Goal: Transaction & Acquisition: Book appointment/travel/reservation

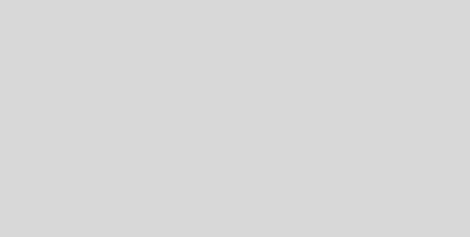
select select "es"
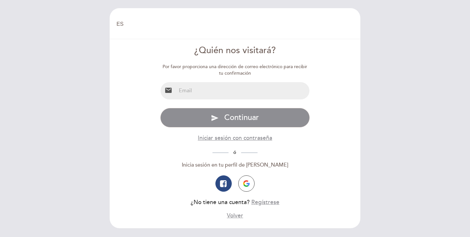
click at [220, 91] on input "email" at bounding box center [243, 90] width 134 height 17
type input "[EMAIL_ADDRESS][DOMAIN_NAME]"
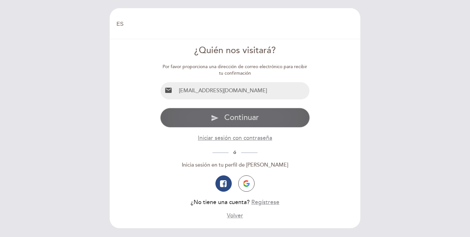
click at [232, 117] on span "Continuar" at bounding box center [241, 117] width 35 height 9
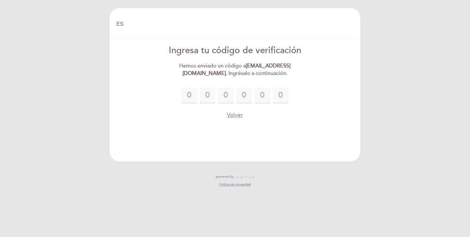
type input "1"
type input "5"
type input "0"
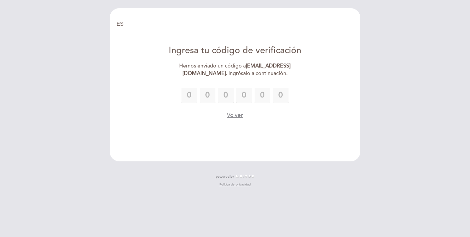
type input "7"
click at [308, 93] on div "1 1 5 5 0 7" at bounding box center [235, 96] width 150 height 16
click at [298, 93] on div "1 1 5 5 0 7" at bounding box center [235, 96] width 150 height 16
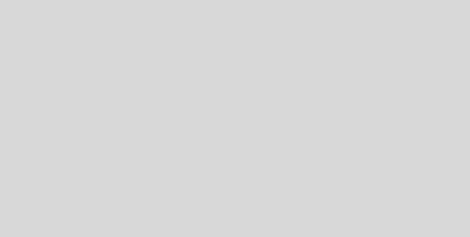
select select "es"
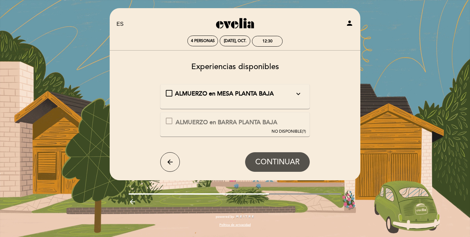
click at [170, 92] on div "ALMUERZO en MESA PLANTA BAJA expand_more Le recordamos: - El tiempo de permanen…" at bounding box center [235, 94] width 139 height 8
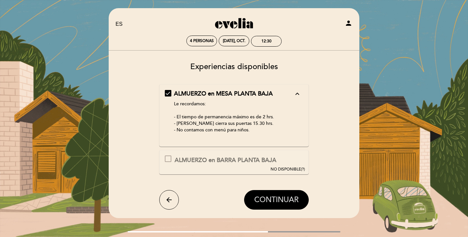
click at [283, 207] on button "CONTINUAR" at bounding box center [276, 200] width 65 height 20
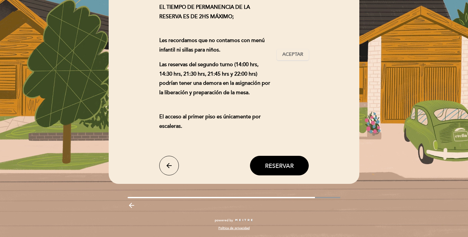
scroll to position [120, 0]
click at [300, 62] on div "Las reservas tienen 10 minutos de tolerancia. Si los comensales no llegaron pas…" at bounding box center [234, 55] width 150 height 182
click at [296, 57] on span "Aceptar" at bounding box center [292, 54] width 21 height 7
click at [270, 169] on span "Reservar" at bounding box center [279, 165] width 29 height 7
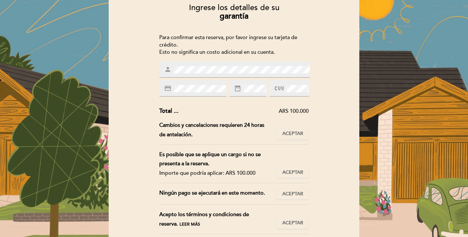
scroll to position [0, 0]
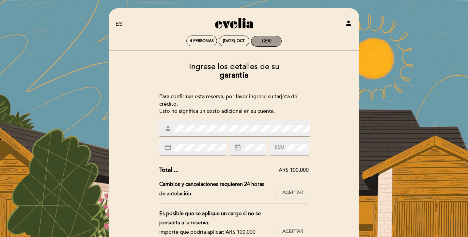
click at [265, 39] on div "12:30" at bounding box center [267, 41] width 10 height 5
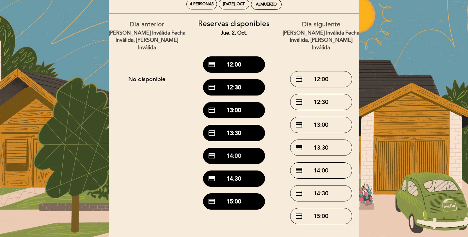
scroll to position [32, 0]
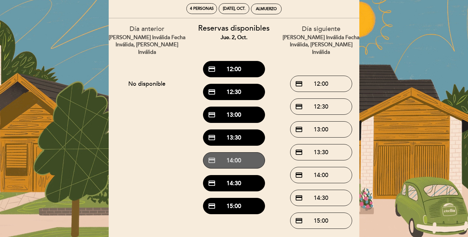
click at [232, 156] on button "credit_card 14:00" at bounding box center [234, 160] width 62 height 16
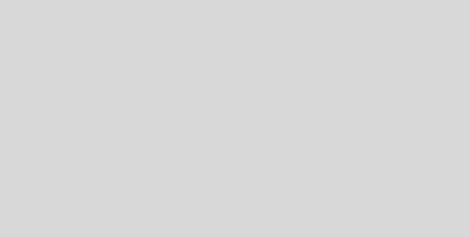
select select "es"
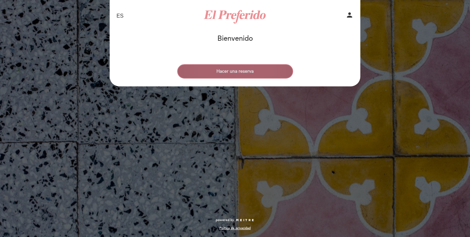
click at [276, 71] on button "Hacer una reserva" at bounding box center [235, 71] width 116 height 14
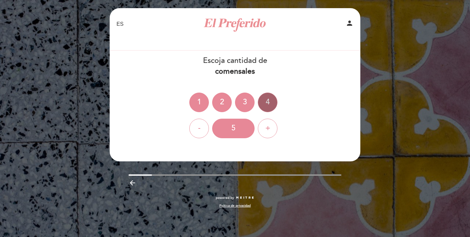
click at [263, 98] on div "4" at bounding box center [268, 103] width 20 height 20
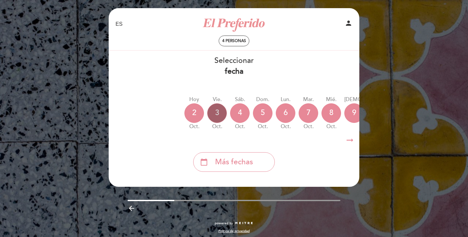
click at [221, 113] on div "3" at bounding box center [217, 114] width 20 height 20
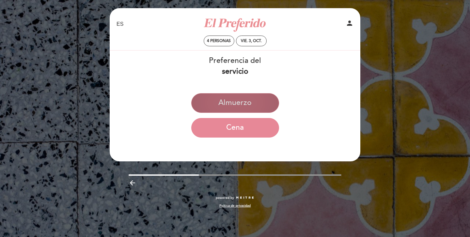
click at [254, 95] on button "Almuerzo" at bounding box center [235, 103] width 88 height 20
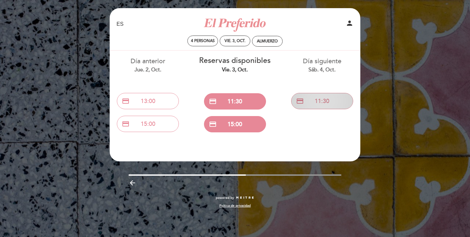
click at [318, 105] on button "credit_card 11:30" at bounding box center [322, 101] width 62 height 16
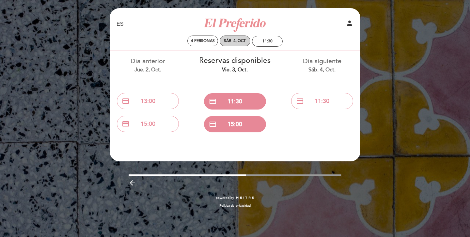
click at [226, 40] on div "sáb. 4, oct." at bounding box center [235, 41] width 23 height 5
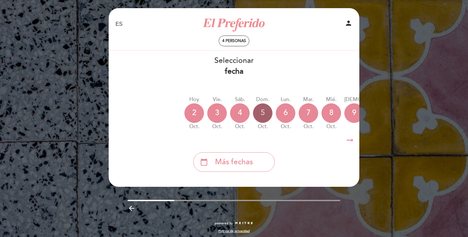
click at [266, 115] on div "5" at bounding box center [263, 114] width 20 height 20
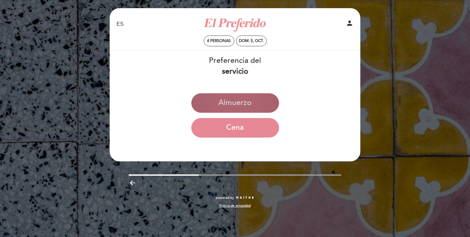
click at [239, 105] on button "Almuerzo" at bounding box center [235, 103] width 88 height 20
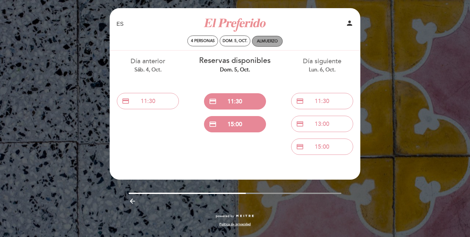
click at [266, 43] on div "Almuerzo" at bounding box center [267, 41] width 21 height 5
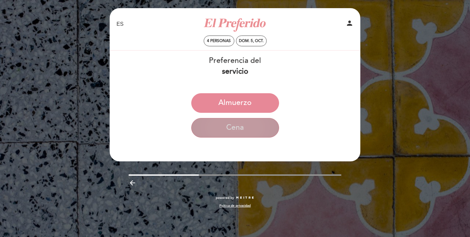
click at [255, 127] on button "Cena" at bounding box center [235, 128] width 88 height 20
